Goal: Transaction & Acquisition: Purchase product/service

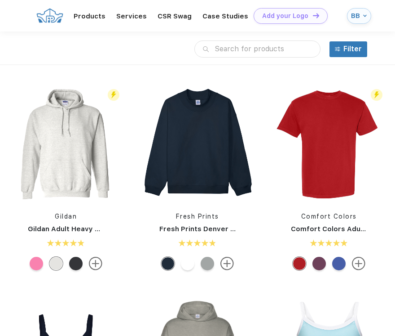
click at [254, 48] on input "text" at bounding box center [258, 48] width 126 height 17
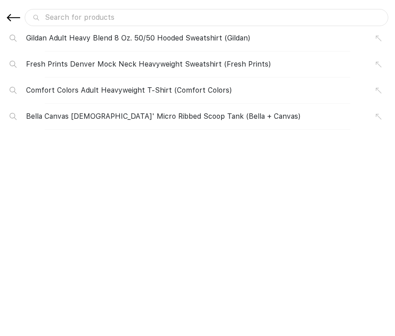
type input "p"
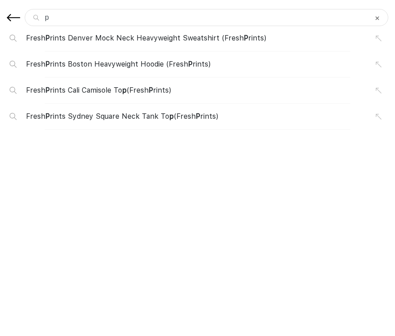
type input "pi"
type input "pin"
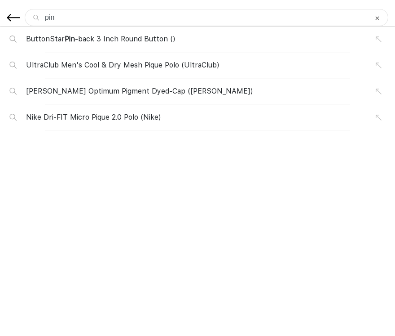
type input "pink"
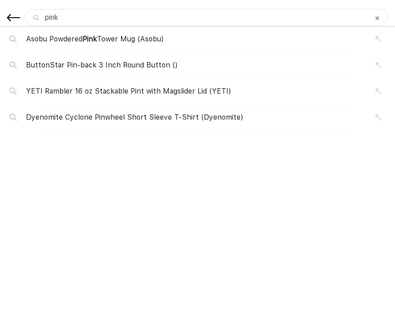
type input "pink h"
type input "pink ho"
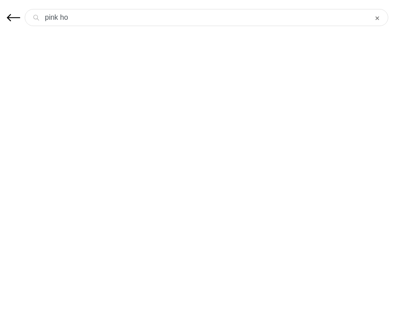
type input "pink hoo"
type input "pink hood"
type input "pink hoodi"
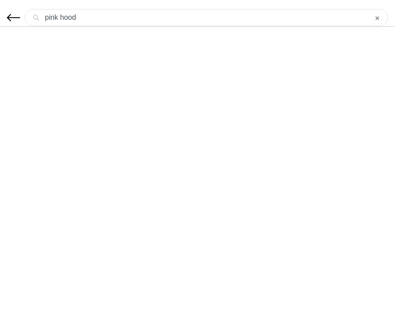
type input "pink hoodi"
type input "pink hoodie"
type input "pink hoodies"
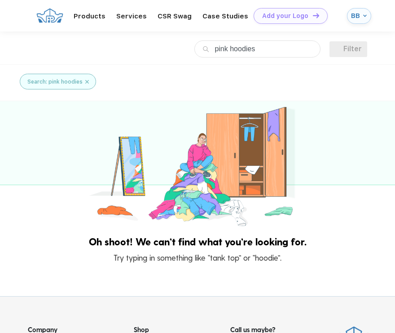
click at [275, 55] on input "pink hoodies" at bounding box center [258, 48] width 126 height 17
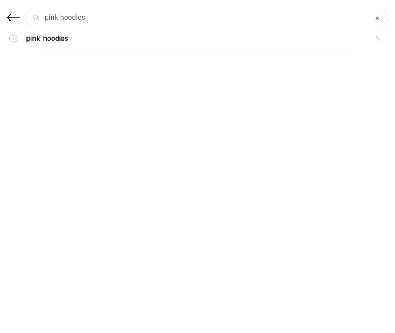
click at [62, 18] on input "pink hoodies" at bounding box center [207, 17] width 364 height 17
type input "pinkhoodies"
type input "pinhoodies"
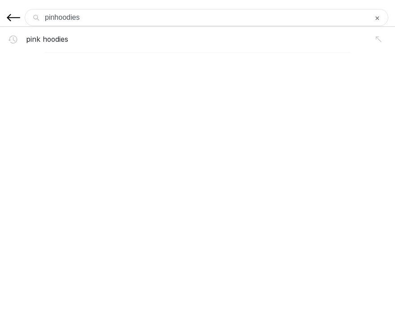
type input "pihoodies"
type input "phoodies"
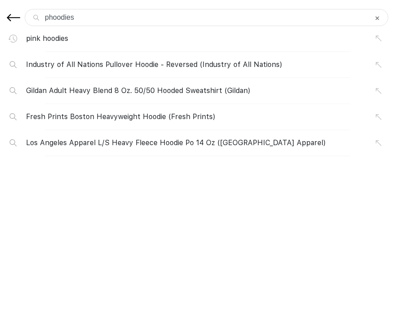
type input "hoodies"
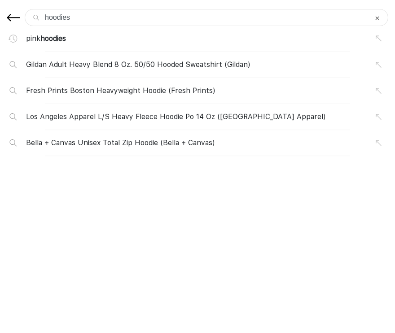
click at [85, 16] on input "hoodies" at bounding box center [207, 17] width 364 height 17
type input "hoodie"
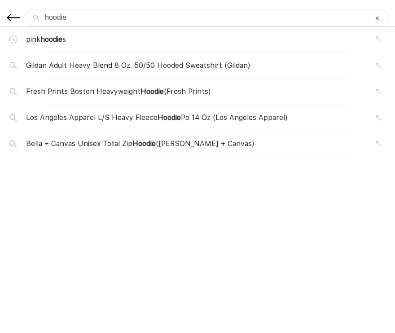
type input "hoodie"
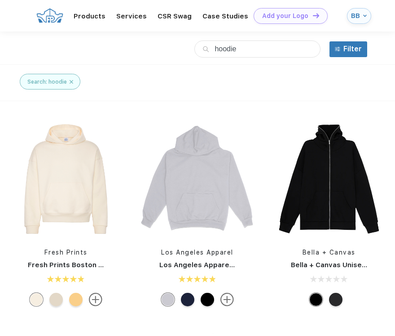
click at [98, 301] on img at bounding box center [95, 298] width 13 height 13
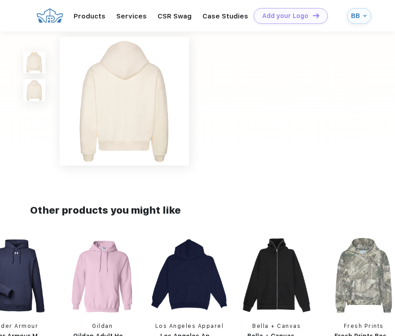
scroll to position [133, 0]
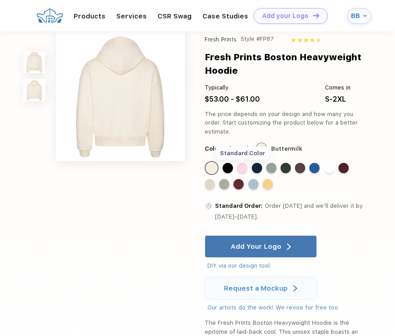
click at [238, 168] on div "Standard Color" at bounding box center [242, 168] width 10 height 10
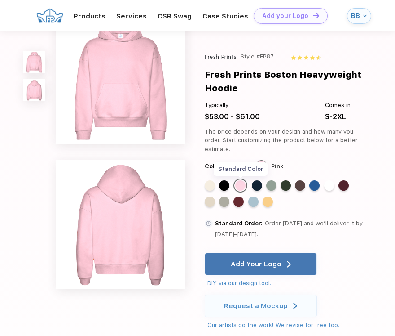
scroll to position [0, 0]
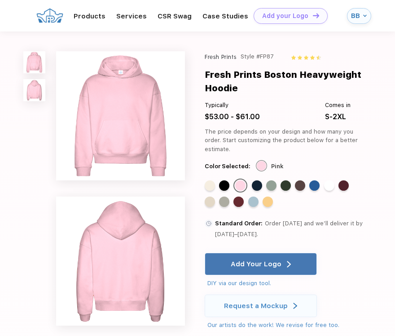
click at [34, 93] on img at bounding box center [34, 90] width 22 height 22
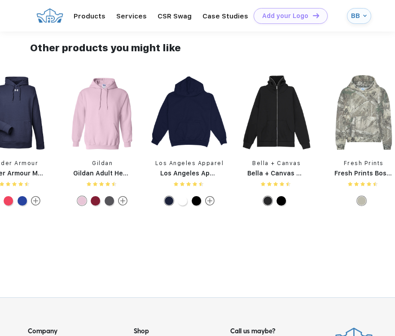
scroll to position [567, 0]
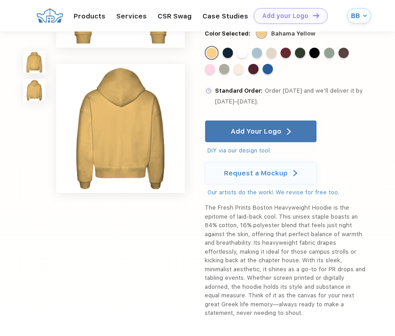
scroll to position [103, 0]
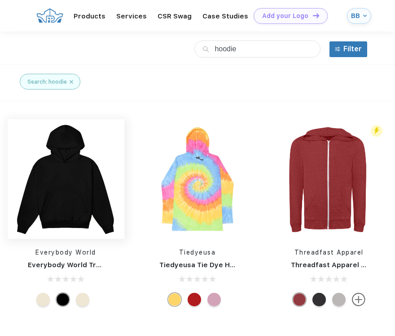
scroll to position [0, 0]
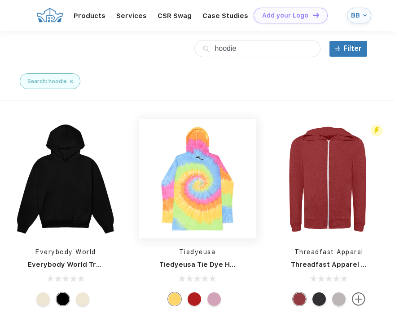
click at [181, 187] on link at bounding box center [197, 179] width 117 height 120
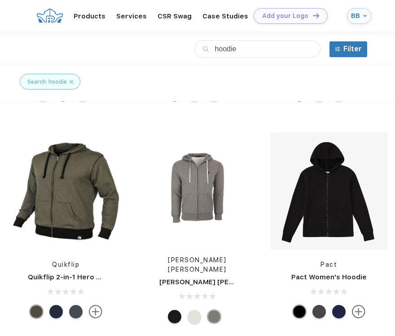
scroll to position [0, 0]
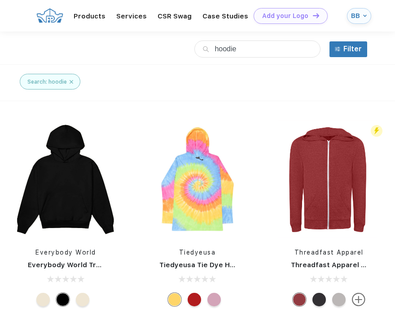
click at [64, 246] on div "Everybody World Everybody World Trash Hoodie" at bounding box center [66, 214] width 117 height 190
click at [76, 173] on img at bounding box center [66, 178] width 117 height 117
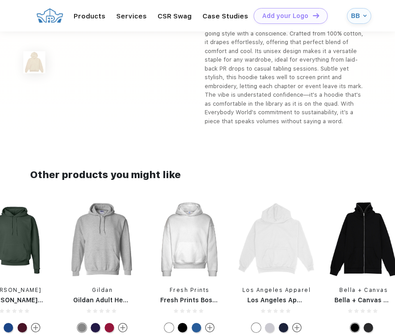
scroll to position [400, 0]
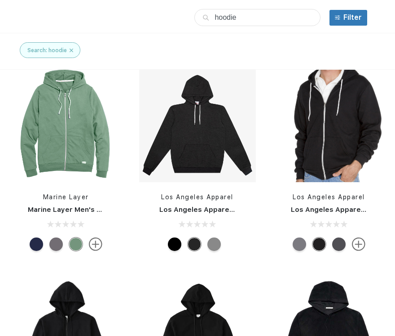
scroll to position [3638, 0]
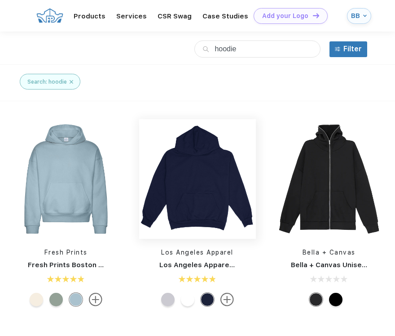
scroll to position [0, 0]
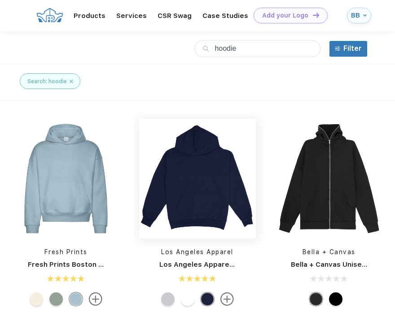
click at [141, 162] on img at bounding box center [197, 178] width 117 height 117
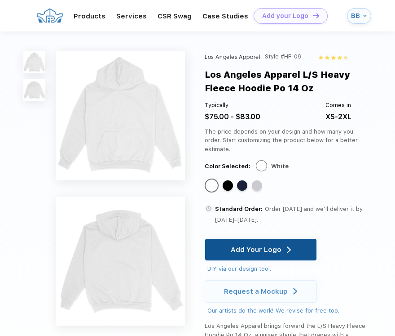
click at [247, 241] on div "Add Your Logo" at bounding box center [261, 250] width 60 height 22
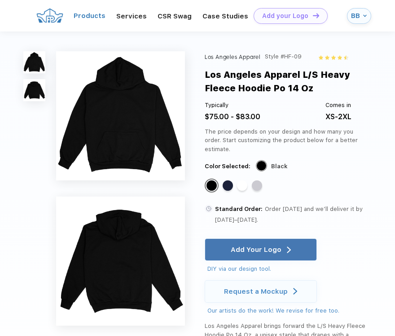
click at [82, 13] on link "Products" at bounding box center [90, 16] width 32 height 8
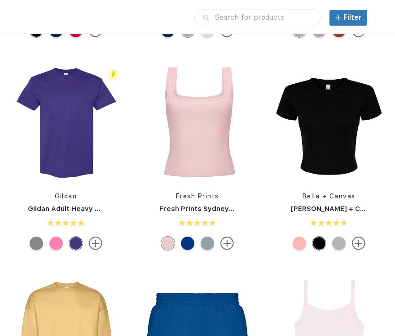
scroll to position [427, 0]
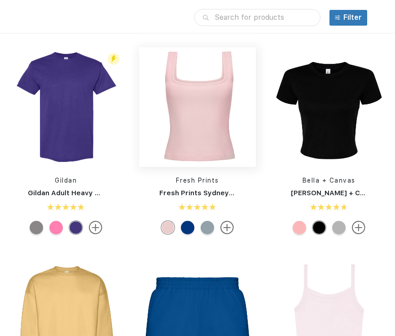
click at [224, 137] on img at bounding box center [197, 107] width 117 height 117
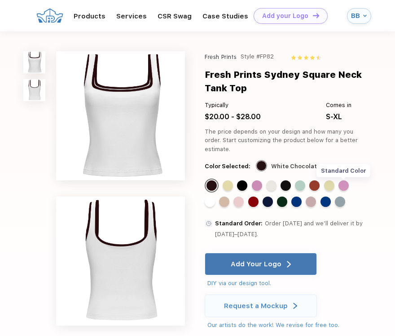
click at [343, 188] on div "Standard Color" at bounding box center [344, 185] width 10 height 10
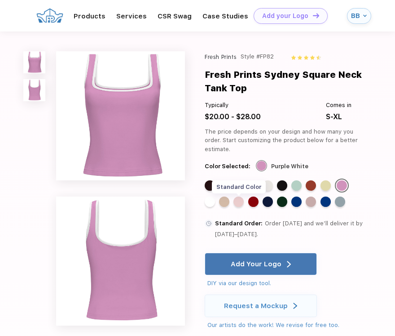
click at [239, 201] on div "Standard Color" at bounding box center [239, 201] width 10 height 10
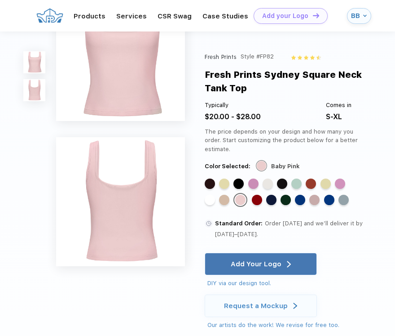
scroll to position [70, 0]
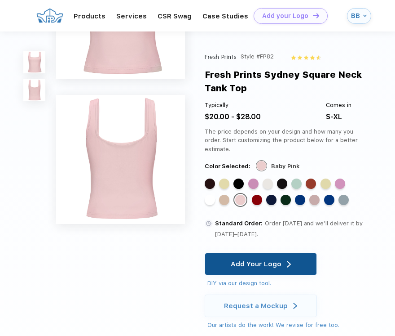
click at [264, 263] on div "Add Your Logo" at bounding box center [256, 263] width 51 height 9
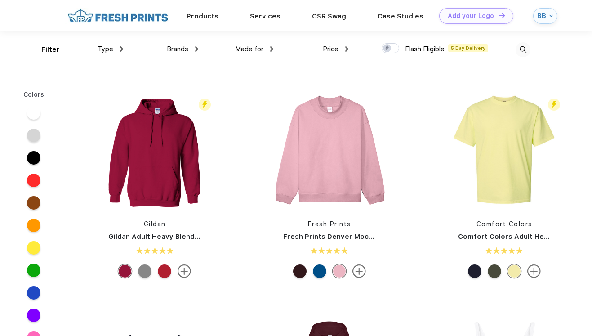
click at [121, 50] on img at bounding box center [121, 48] width 3 height 5
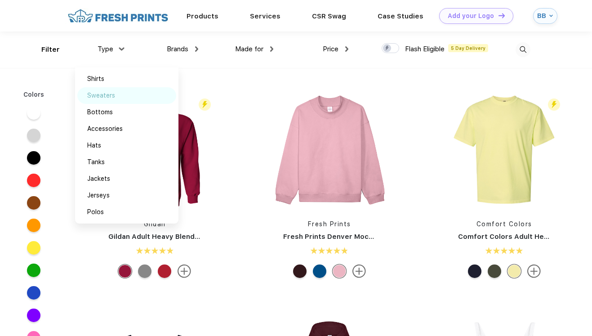
click at [127, 98] on div "Sweaters" at bounding box center [126, 95] width 99 height 17
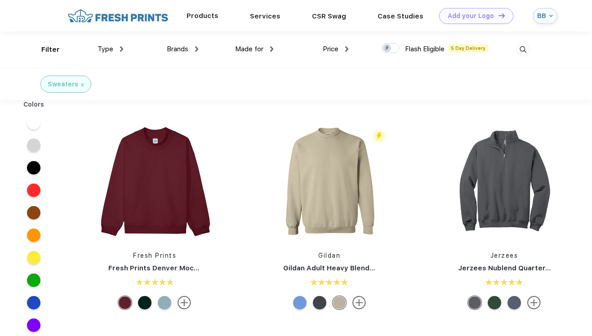
click at [216, 21] on div "Products" at bounding box center [202, 16] width 63 height 12
click at [204, 16] on link "Products" at bounding box center [202, 16] width 32 height 8
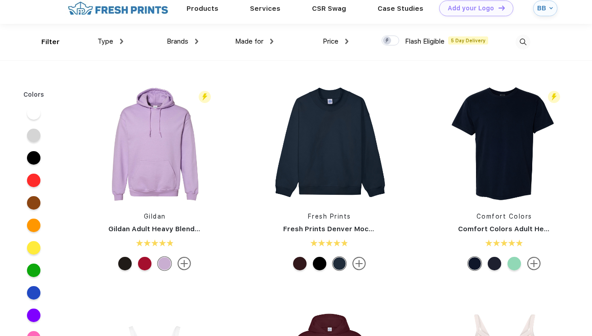
scroll to position [9, 0]
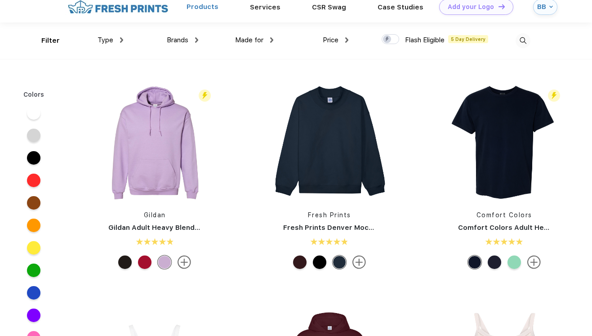
click at [207, 5] on link "Products" at bounding box center [202, 7] width 32 height 8
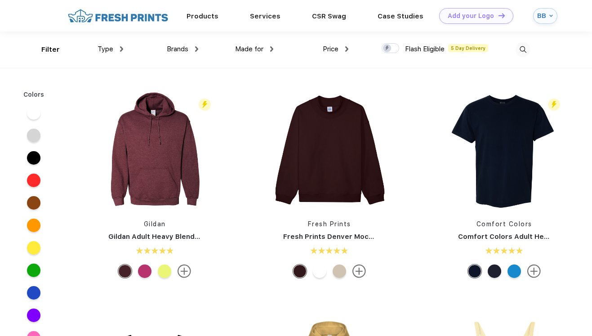
scroll to position [0, 0]
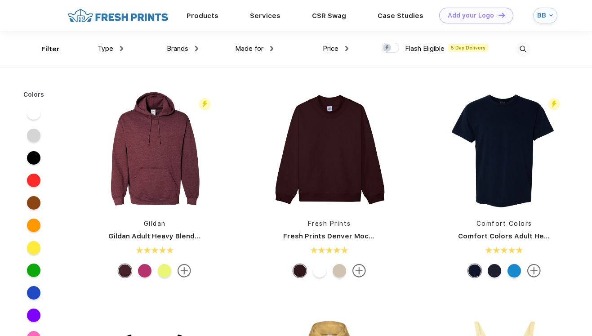
click at [513, 49] on div at bounding box center [492, 49] width 75 height 36
click at [521, 49] on img at bounding box center [522, 49] width 15 height 15
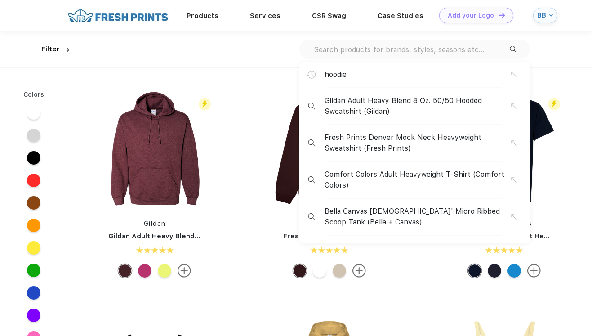
click at [420, 80] on div "hoodie" at bounding box center [414, 78] width 231 height 19
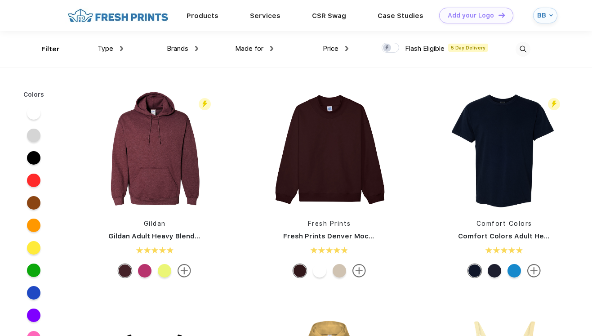
click at [518, 46] on img at bounding box center [522, 49] width 15 height 15
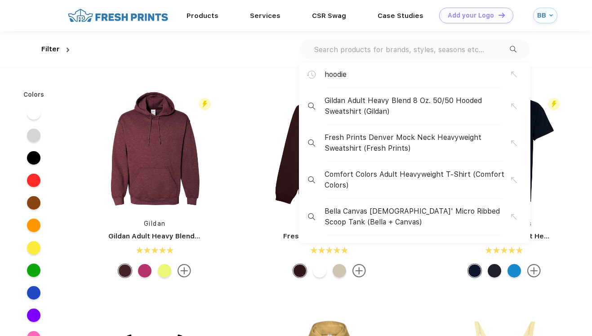
click at [417, 70] on div "hoodie" at bounding box center [417, 74] width 186 height 11
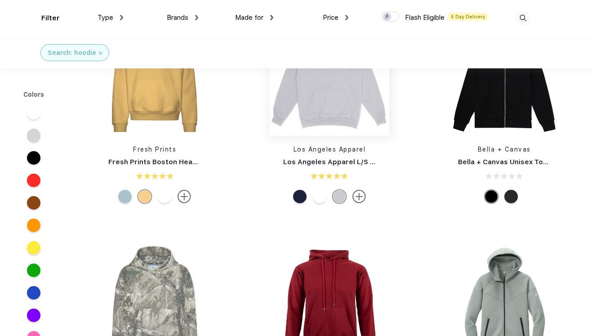
scroll to position [42, 0]
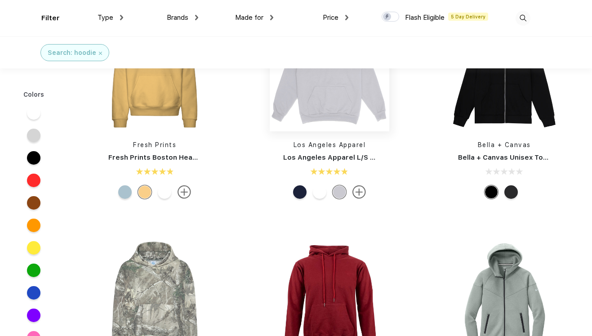
click at [343, 120] on img at bounding box center [330, 72] width 120 height 120
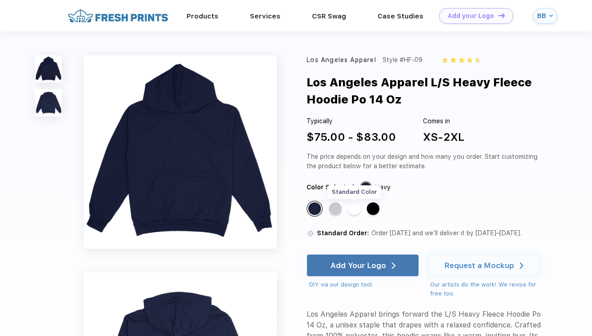
click at [359, 207] on div "Standard Color" at bounding box center [354, 208] width 13 height 13
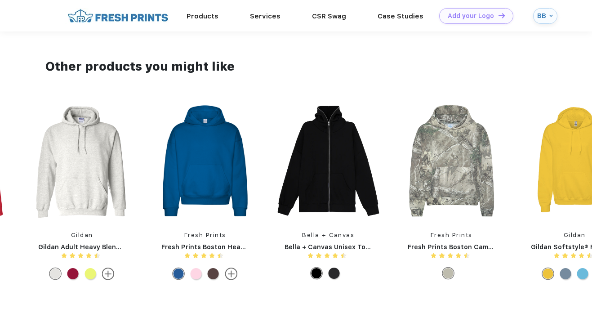
scroll to position [613, 0]
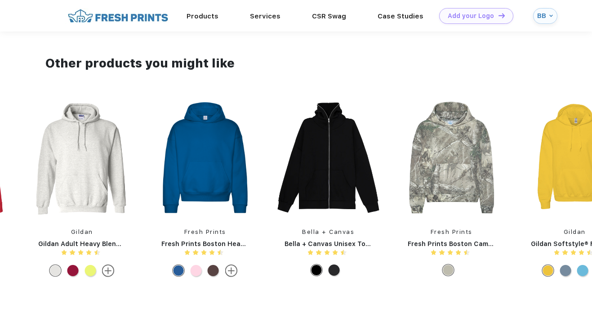
click at [202, 279] on div "Fresh Prints Fresh Prints Boston Heavyweight Hoodie" at bounding box center [204, 189] width 105 height 183
click at [219, 190] on img at bounding box center [204, 157] width 105 height 118
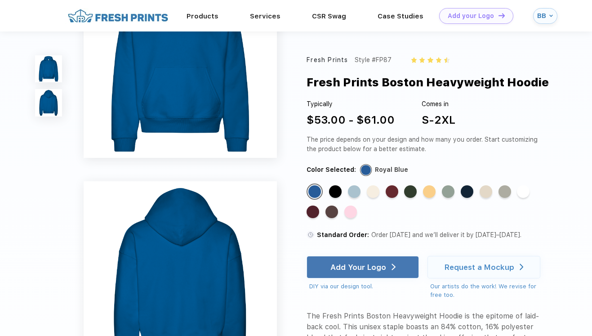
scroll to position [51, 0]
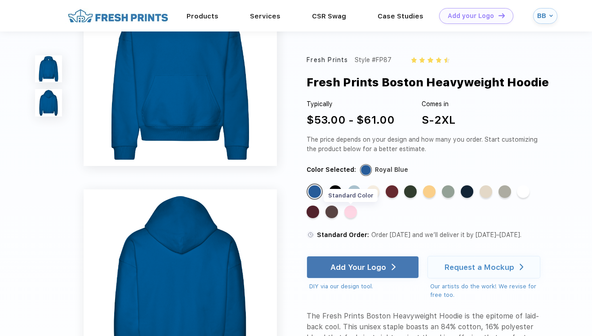
click at [350, 211] on div "Standard Color" at bounding box center [350, 211] width 13 height 13
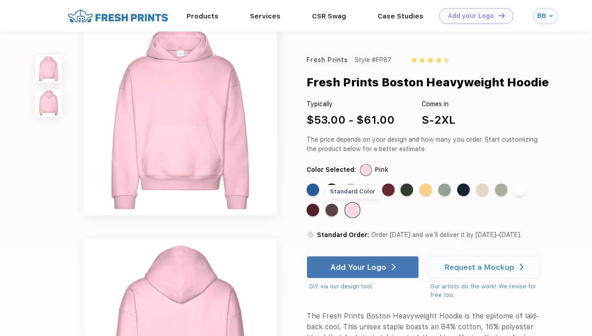
scroll to position [0, 0]
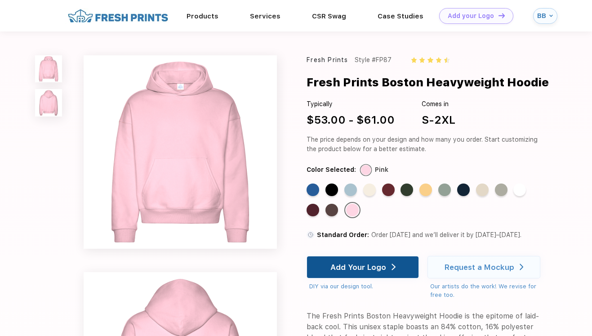
click at [350, 273] on div "Add Your Logo" at bounding box center [362, 267] width 65 height 22
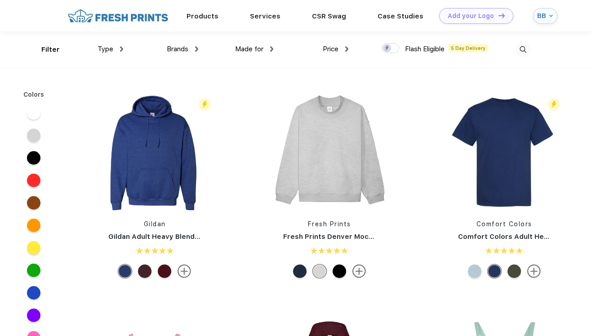
click at [522, 49] on img at bounding box center [522, 49] width 15 height 15
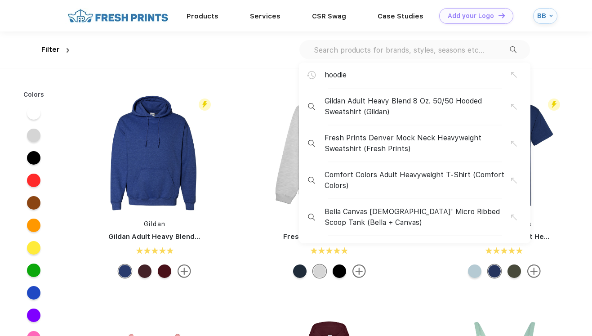
click at [364, 73] on div "hoodie" at bounding box center [417, 75] width 186 height 11
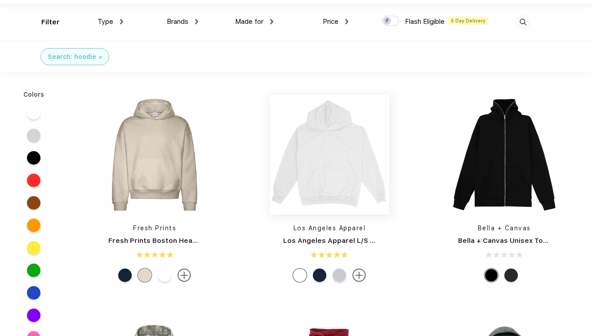
scroll to position [31, 0]
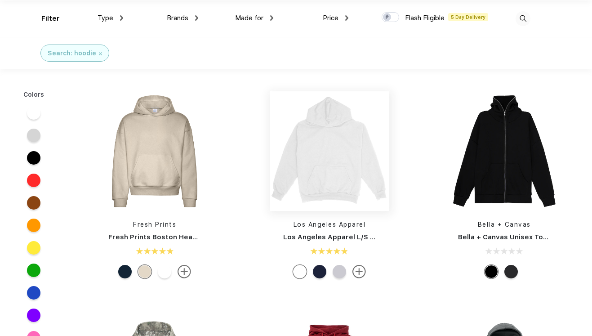
click at [318, 165] on img at bounding box center [330, 151] width 120 height 120
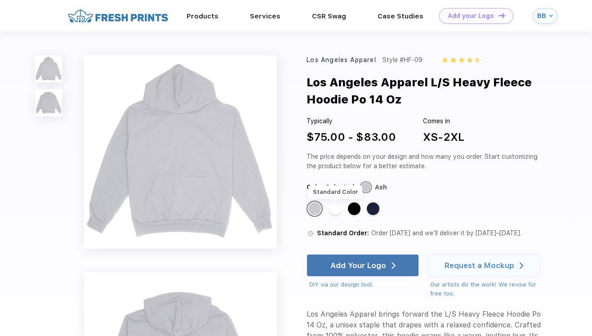
click at [335, 207] on div "Standard Color" at bounding box center [335, 208] width 13 height 13
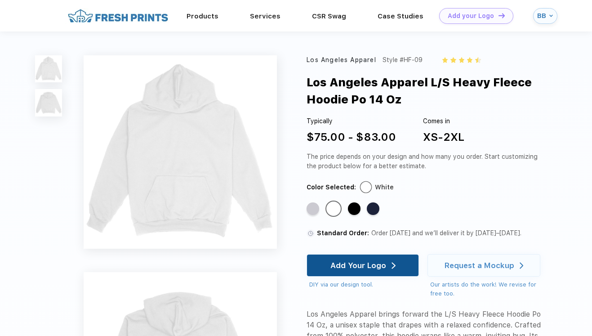
click at [366, 260] on div "Add Your Logo" at bounding box center [362, 265] width 65 height 22
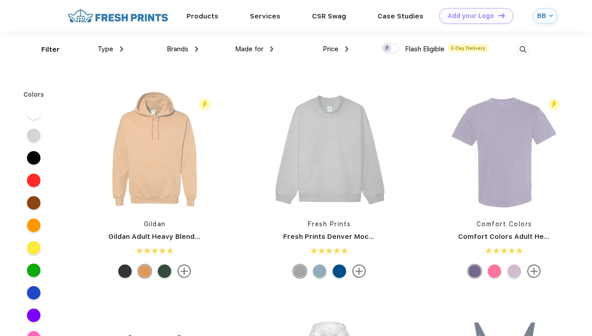
scroll to position [0, 0]
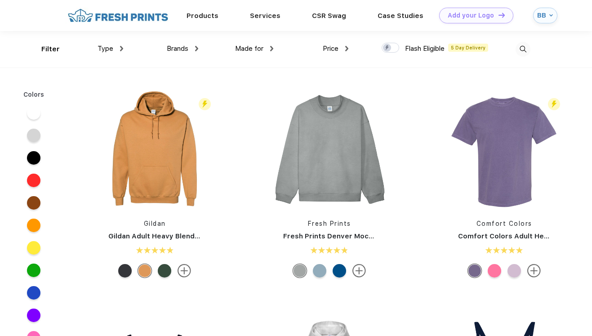
click at [524, 49] on img at bounding box center [522, 49] width 15 height 15
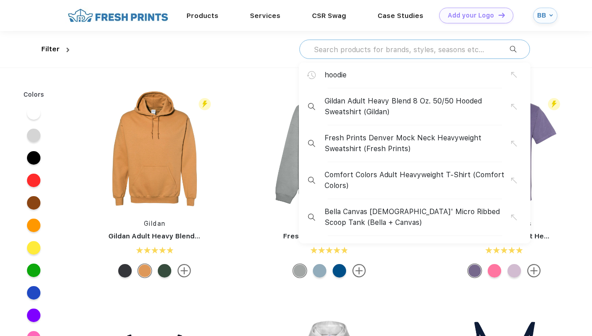
click at [435, 53] on input "text" at bounding box center [411, 49] width 197 height 10
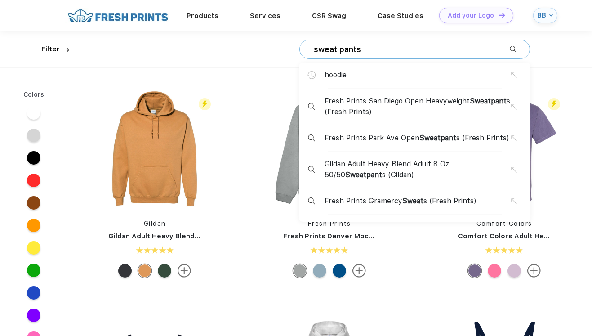
type input "sweat pants"
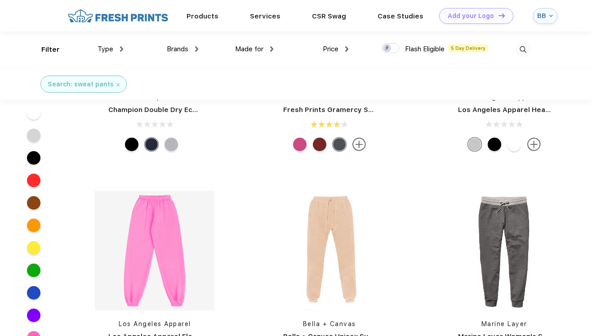
scroll to position [853, 0]
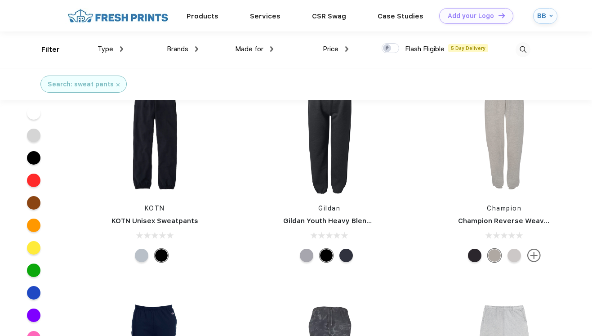
click at [526, 55] on img at bounding box center [522, 49] width 15 height 15
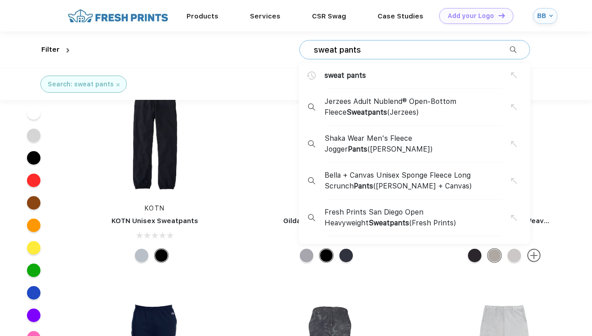
click at [442, 47] on input "sweat pants" at bounding box center [411, 50] width 197 height 10
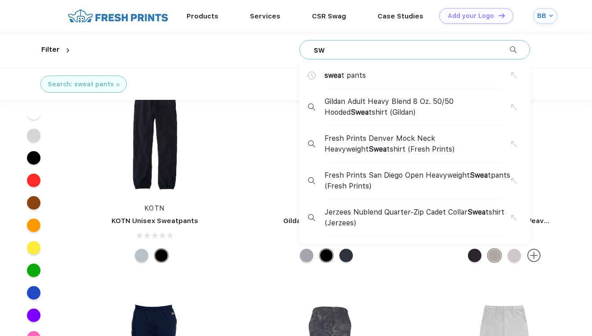
type input "s"
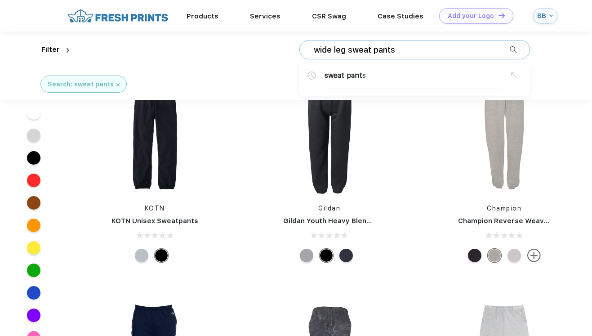
type input "wide leg sweat pants"
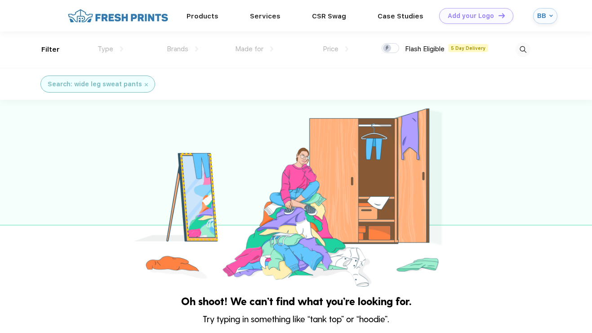
click at [520, 53] on img at bounding box center [522, 49] width 15 height 15
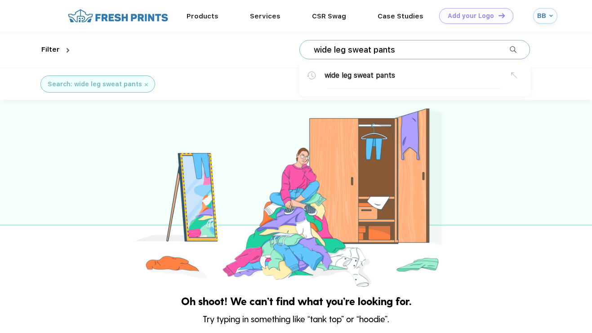
drag, startPoint x: 350, startPoint y: 52, endPoint x: 292, endPoint y: 52, distance: 58.4
click at [292, 52] on div "wide leg sweat pants wide leg sweat pants" at bounding box center [301, 49] width 457 height 36
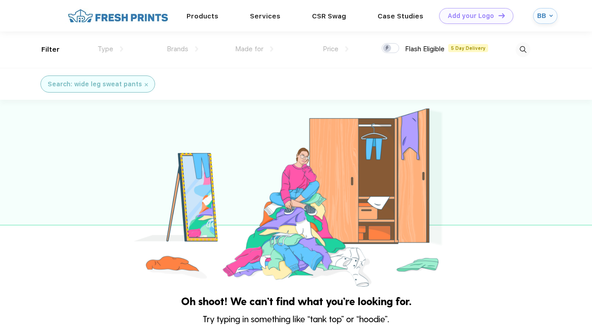
click at [519, 45] on img at bounding box center [522, 49] width 15 height 15
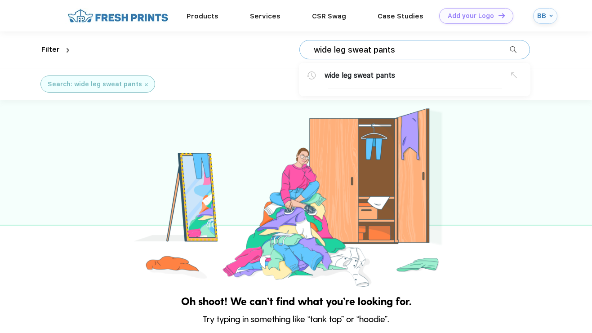
click at [351, 47] on input "wide leg sweat pants" at bounding box center [411, 50] width 197 height 10
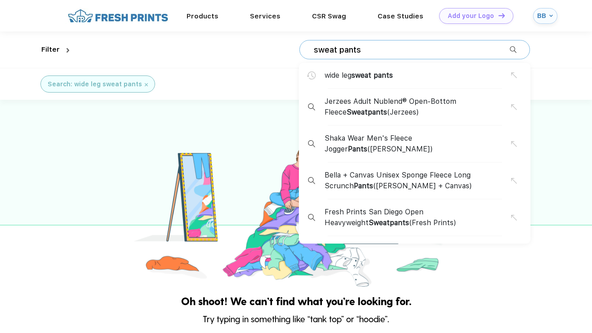
type input "sweat pants"
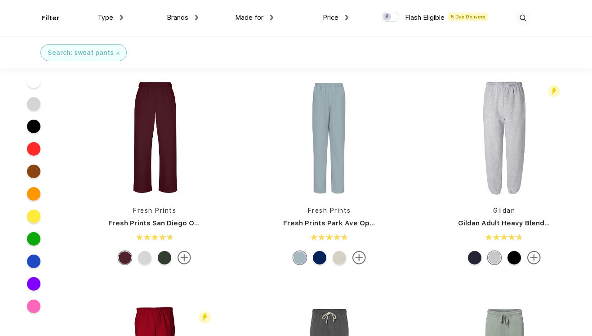
scroll to position [207, 0]
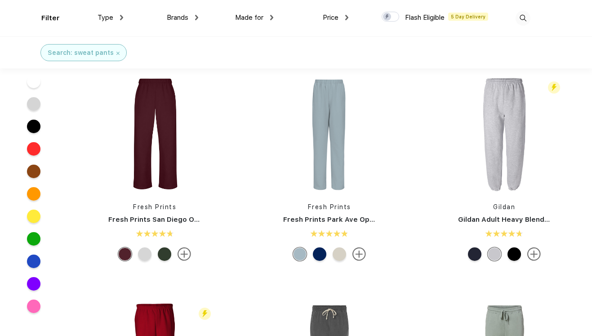
click at [173, 219] on link "Fresh Prints San Diego Open Heavyweight Sweatpants" at bounding box center [202, 219] width 189 height 8
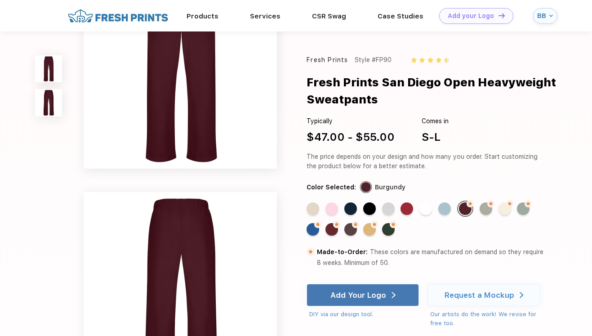
scroll to position [50, 0]
click at [389, 209] on div "Standard Color" at bounding box center [388, 208] width 13 height 13
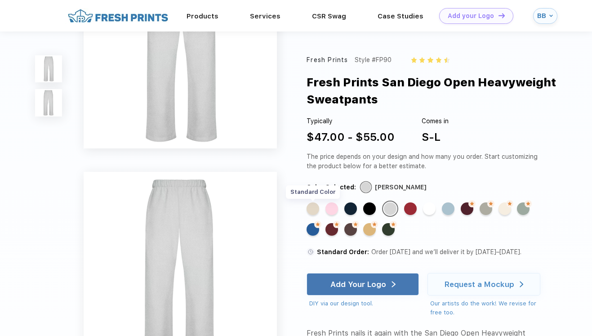
scroll to position [0, 0]
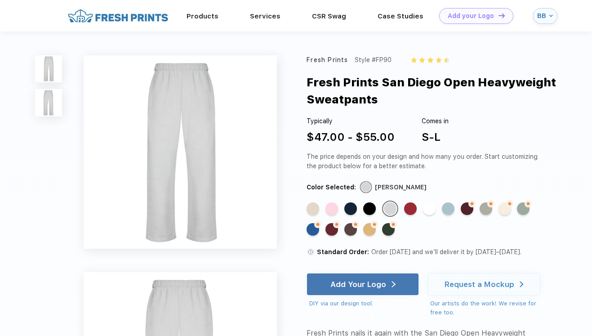
click at [61, 109] on img at bounding box center [48, 102] width 27 height 27
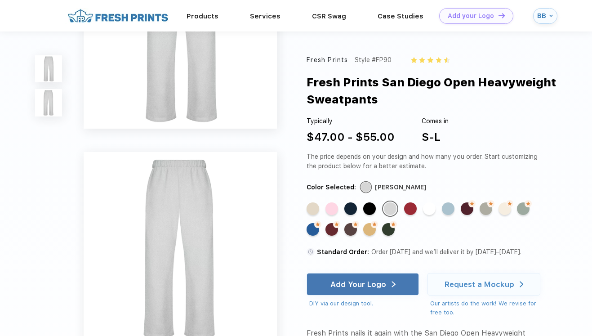
scroll to position [179, 0]
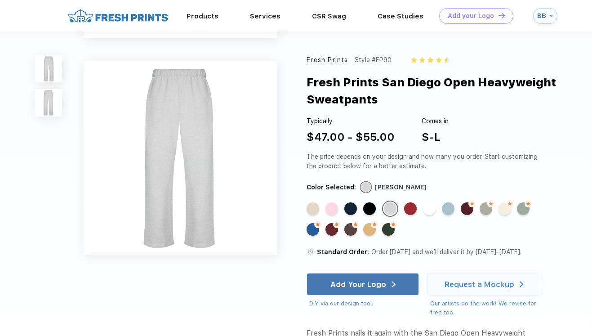
click at [36, 67] on img at bounding box center [48, 68] width 27 height 27
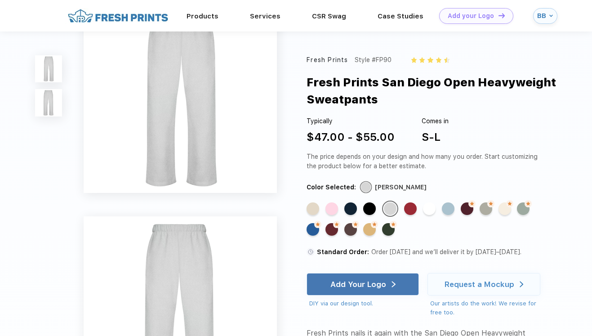
scroll to position [0, 0]
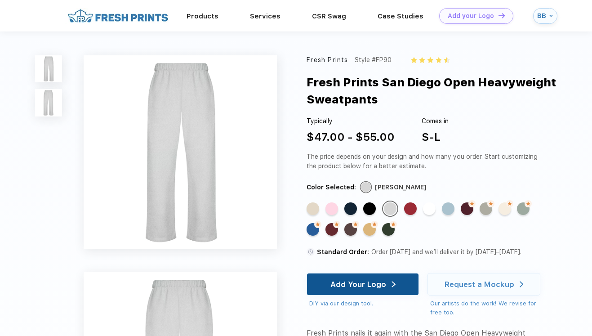
click at [368, 282] on div "Add Your Logo" at bounding box center [358, 283] width 56 height 9
